Goal: Subscribe to service/newsletter

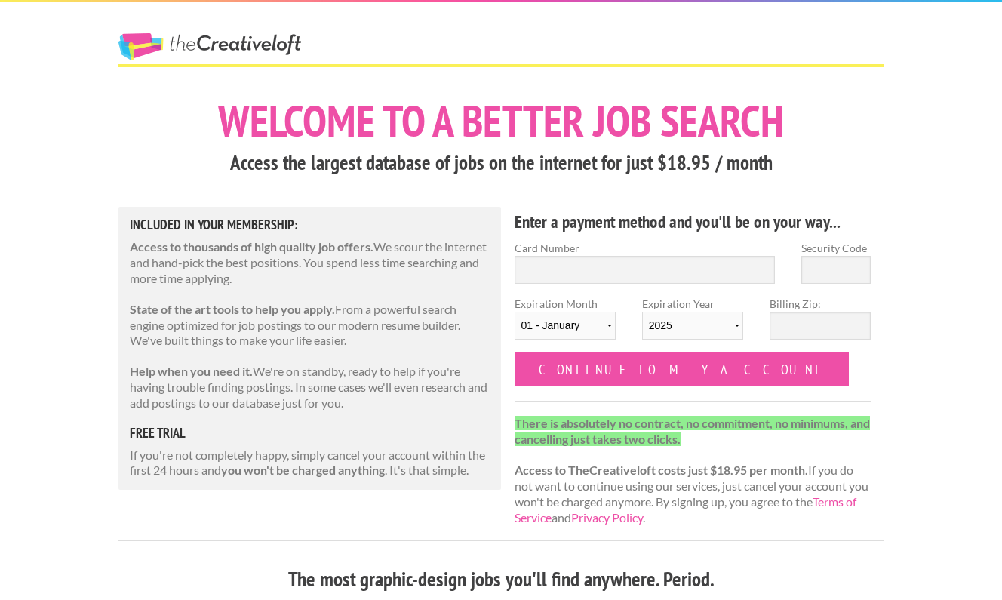
click at [158, 426] on h5 "free trial" at bounding box center [310, 433] width 361 height 14
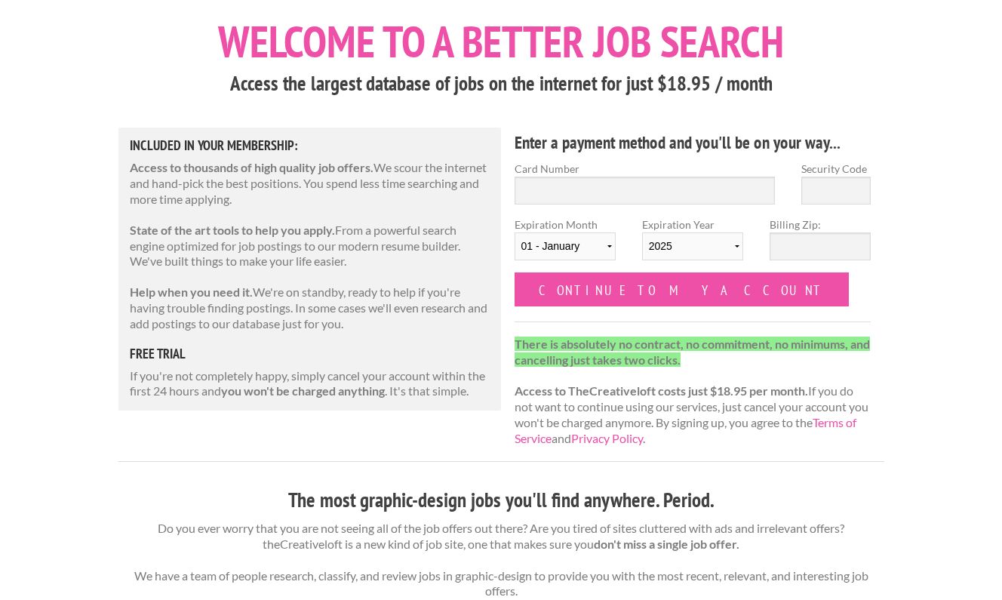
scroll to position [81, 0]
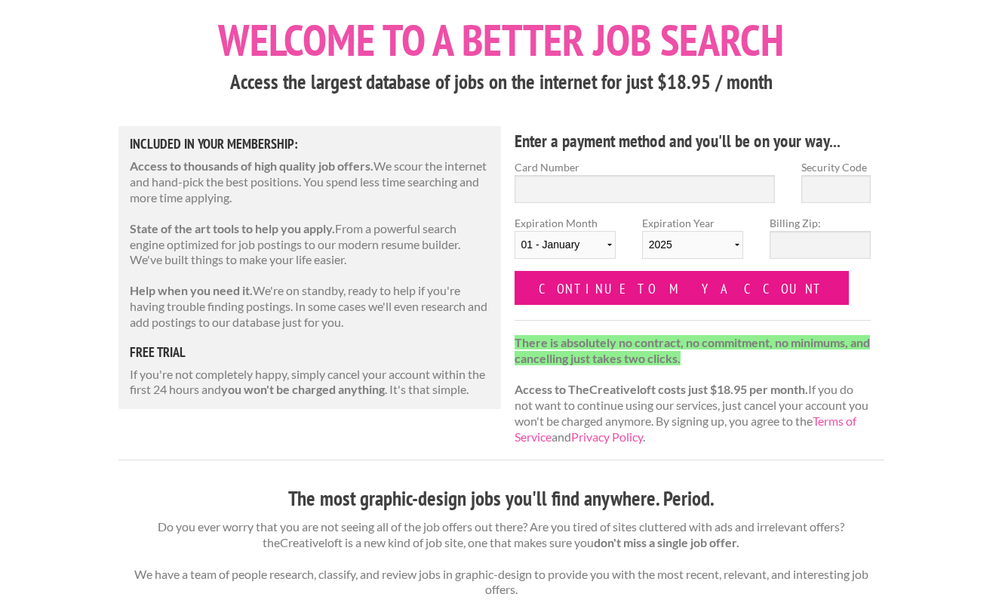
click at [621, 286] on input "Continue to my account" at bounding box center [681, 288] width 335 height 34
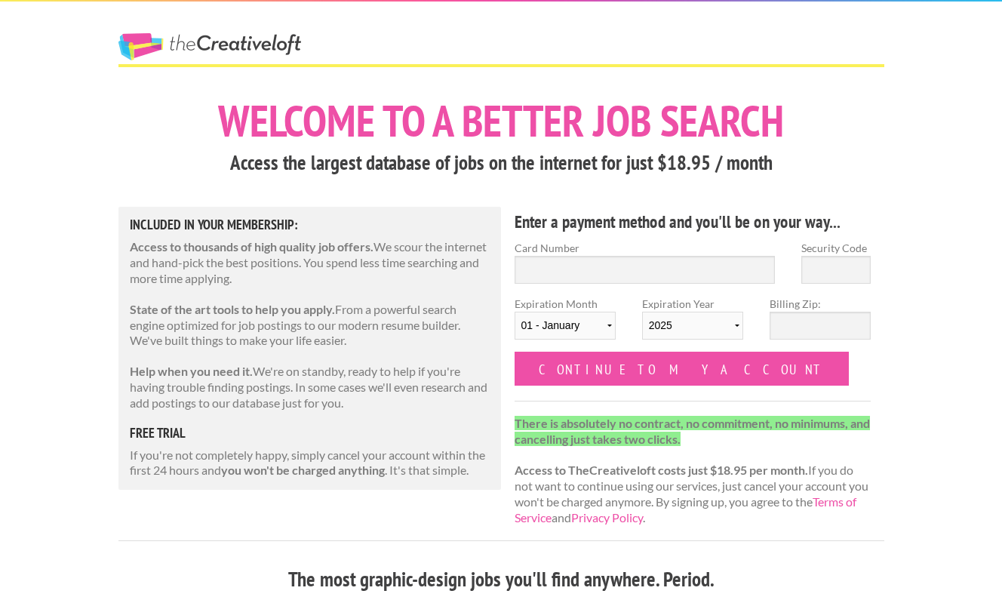
scroll to position [81, 0]
